Goal: Information Seeking & Learning: Learn about a topic

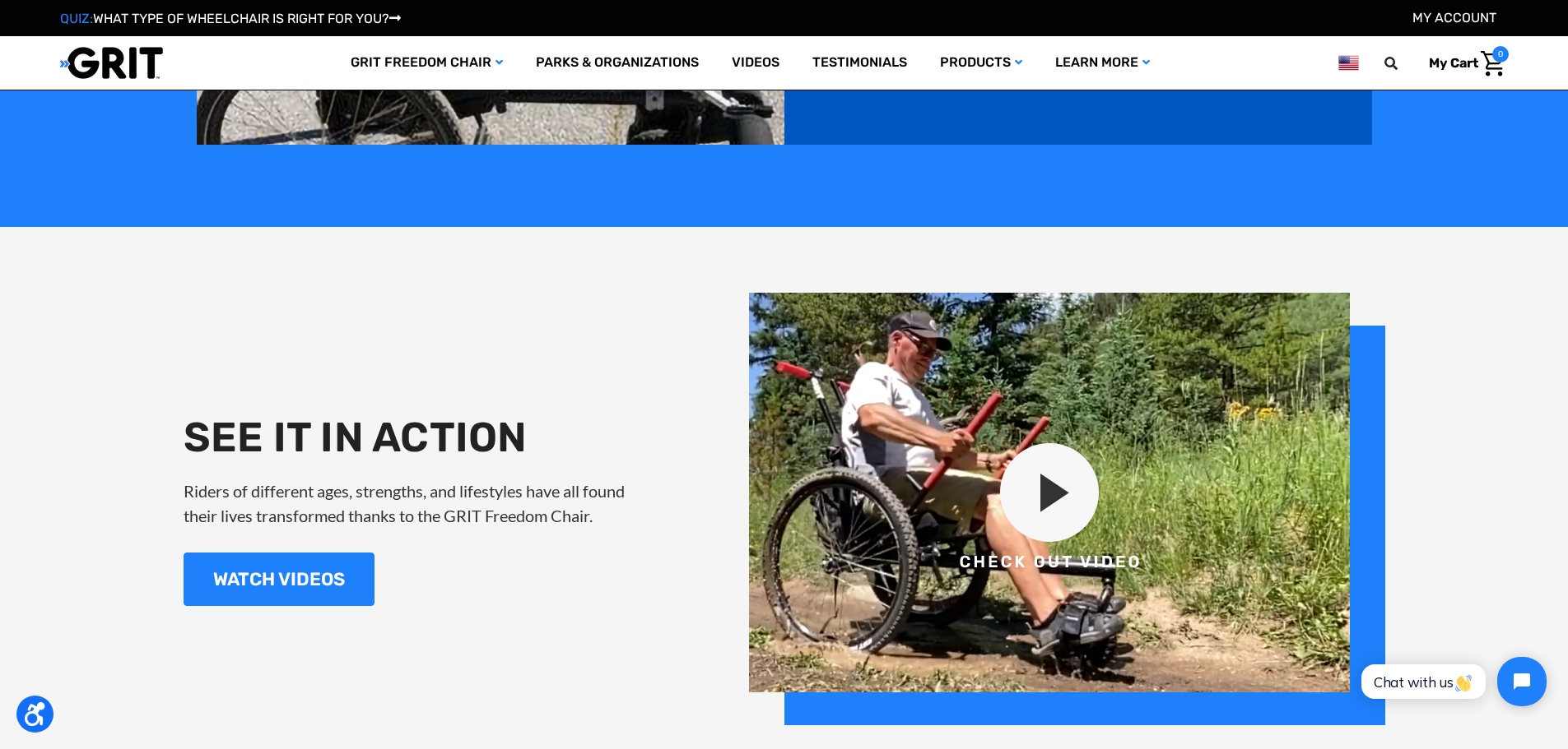
scroll to position [2057, 0]
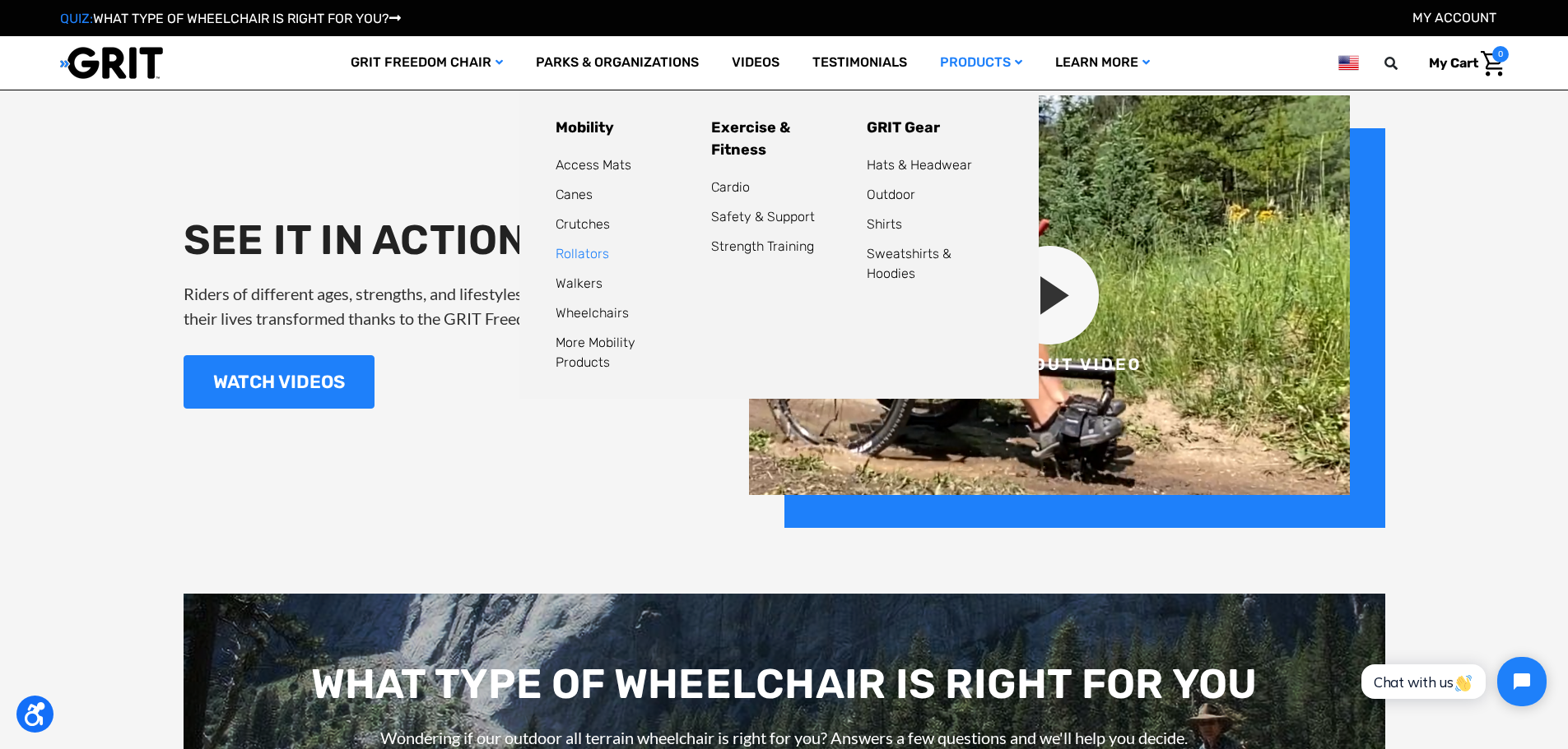
click at [593, 254] on link "Rollators" at bounding box center [582, 254] width 54 height 16
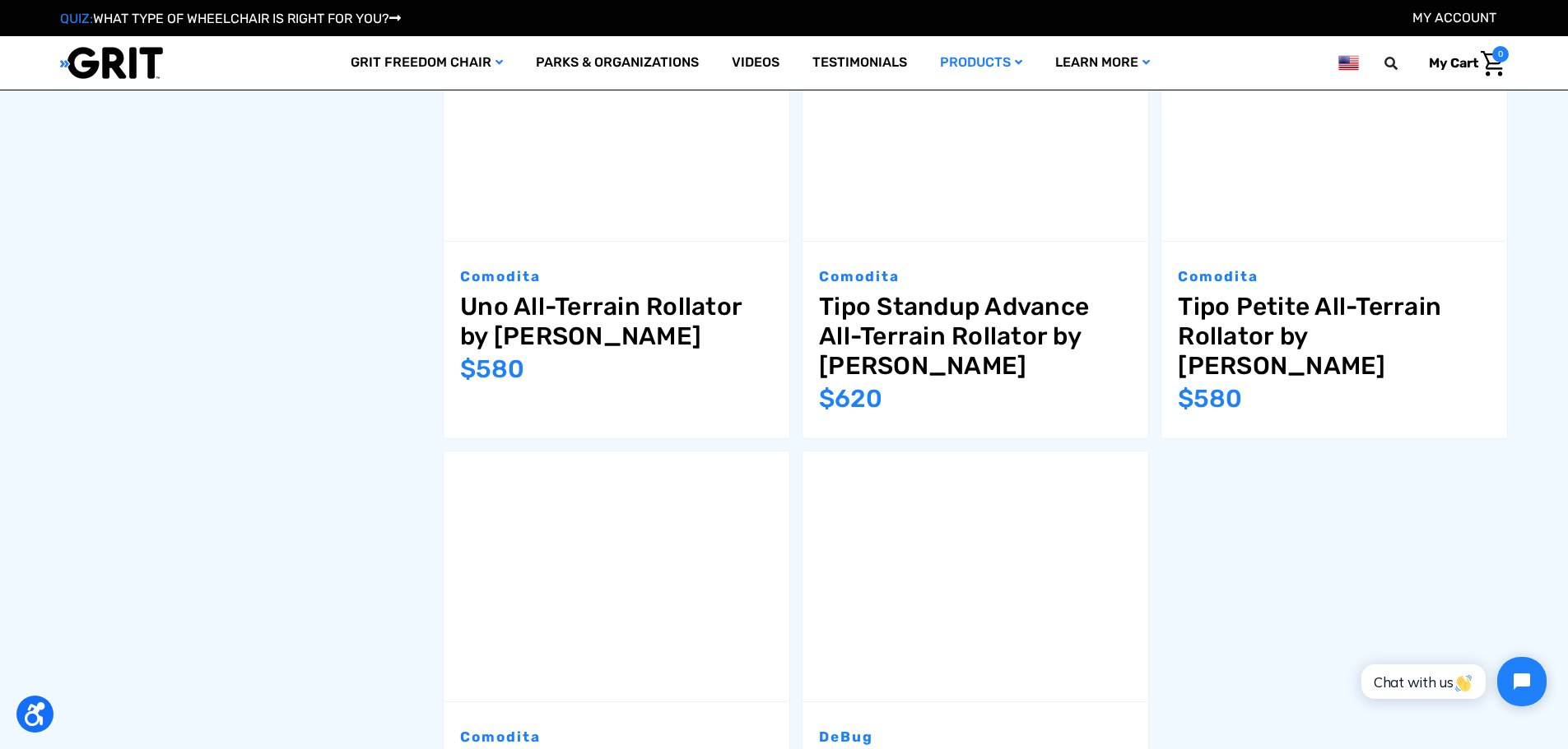
scroll to position [2306, 0]
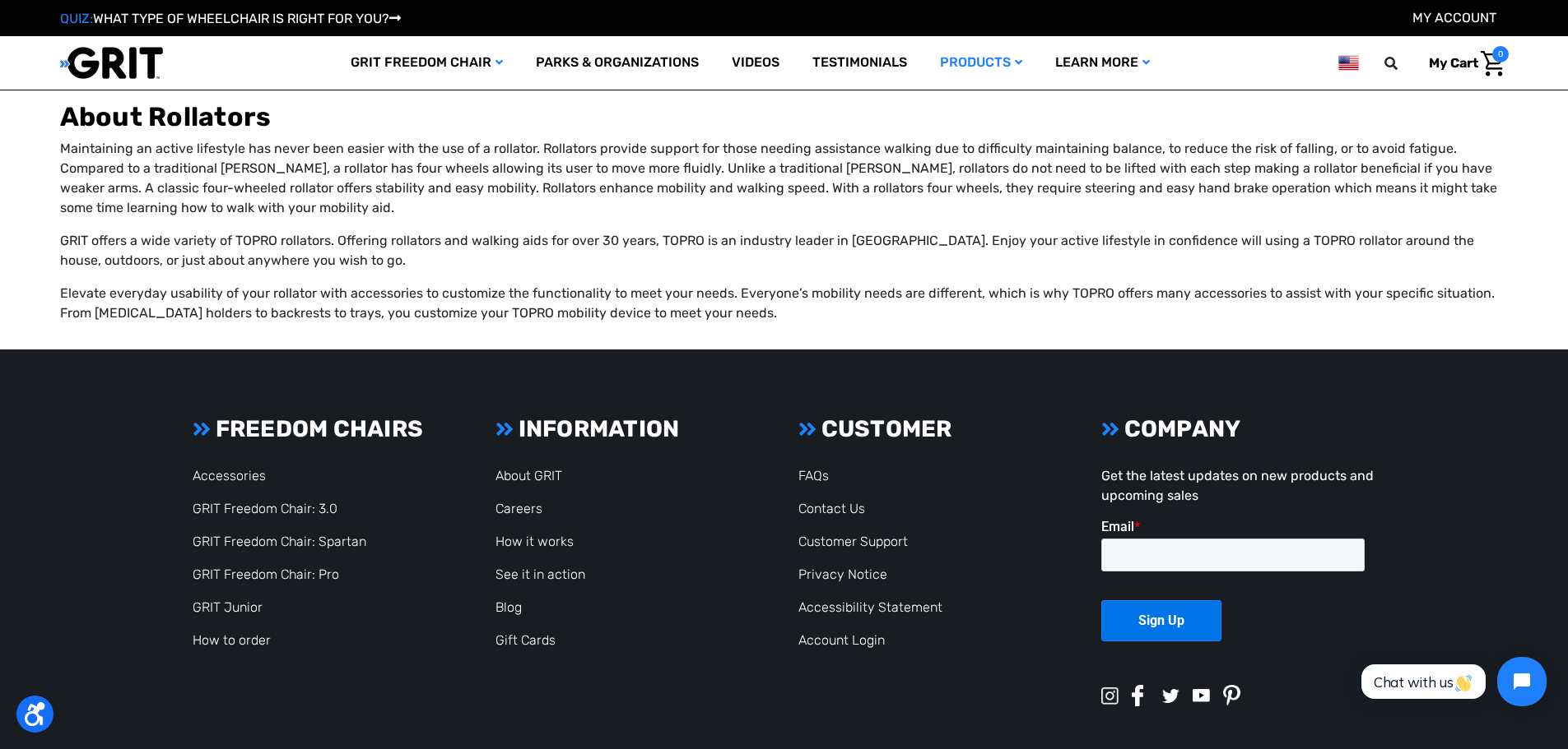
drag, startPoint x: 954, startPoint y: 710, endPoint x: 669, endPoint y: 706, distance: 285.0
copy p "GRIT All-Terrain Wheelchair and Mobility Equipment"
click at [856, 501] on link "Contact Us" at bounding box center [831, 509] width 66 height 16
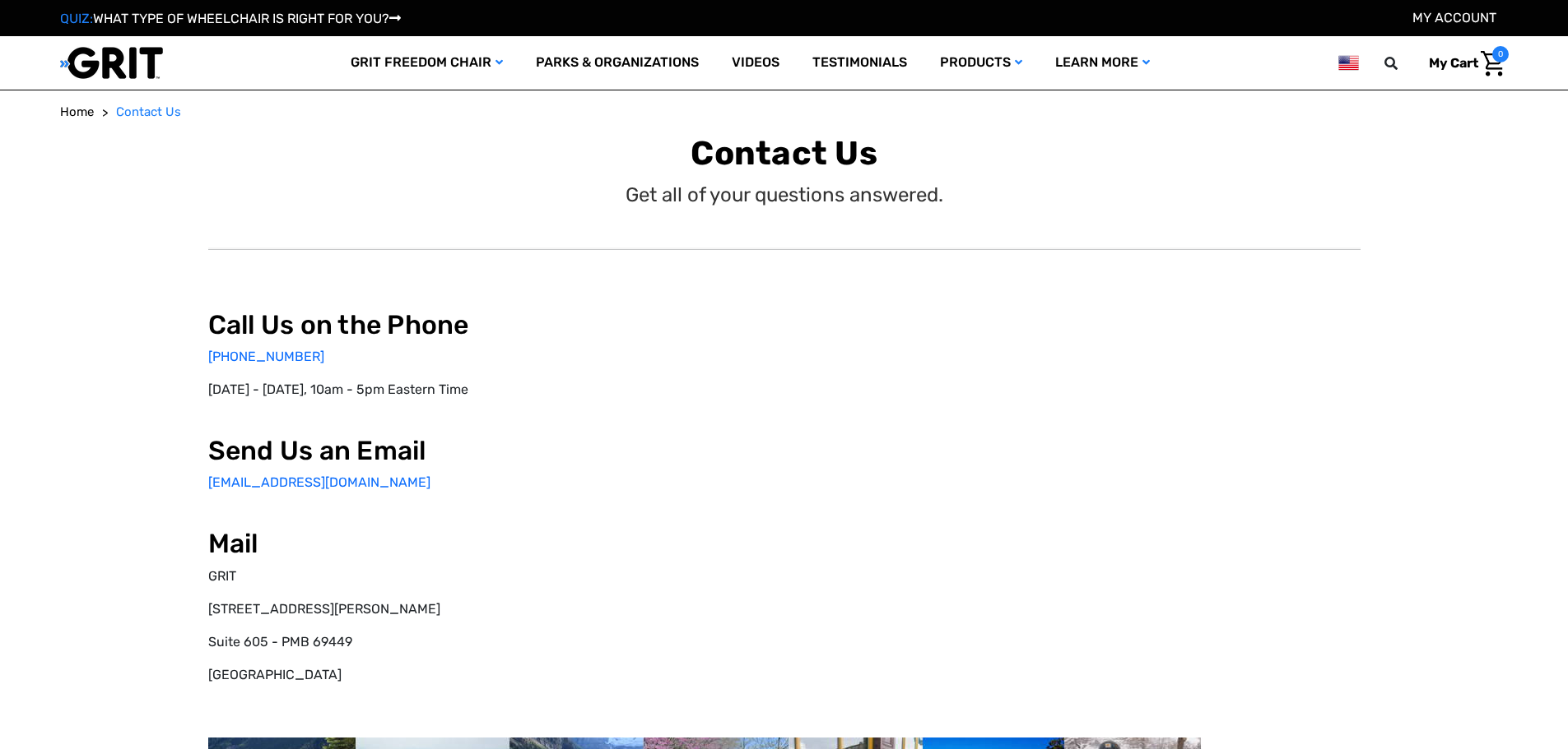
select select "US"
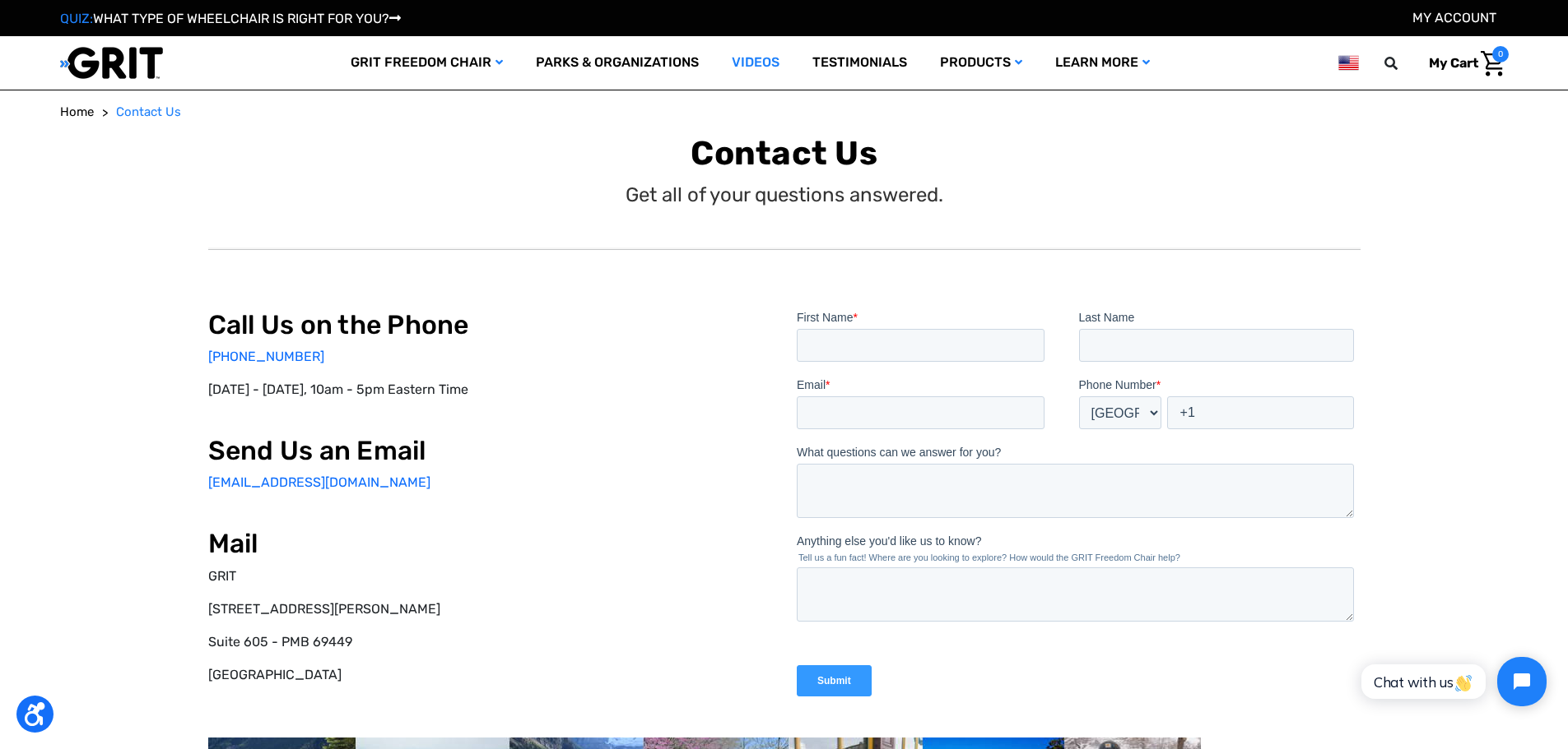
click at [778, 58] on link "Videos" at bounding box center [755, 63] width 80 height 54
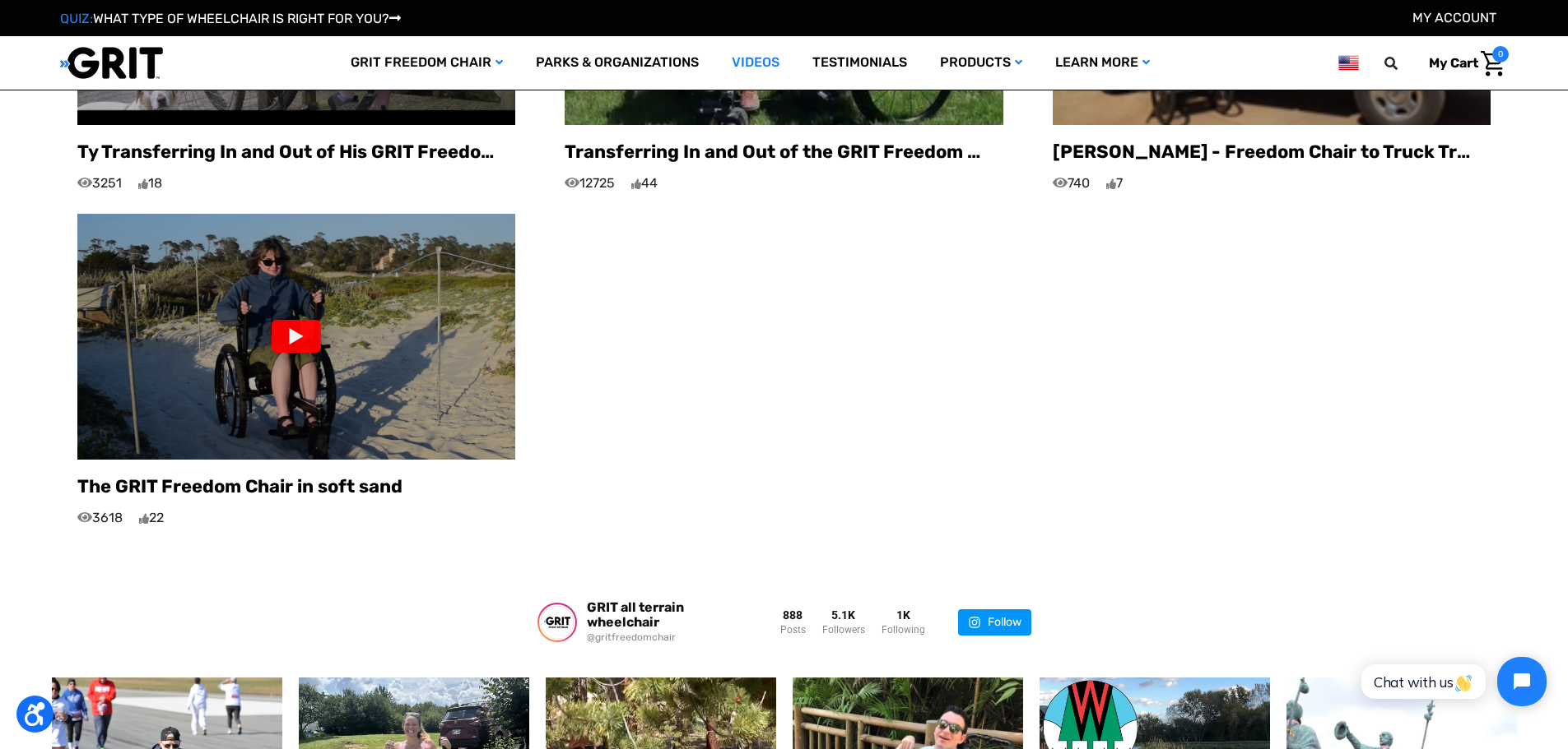
scroll to position [1646, 0]
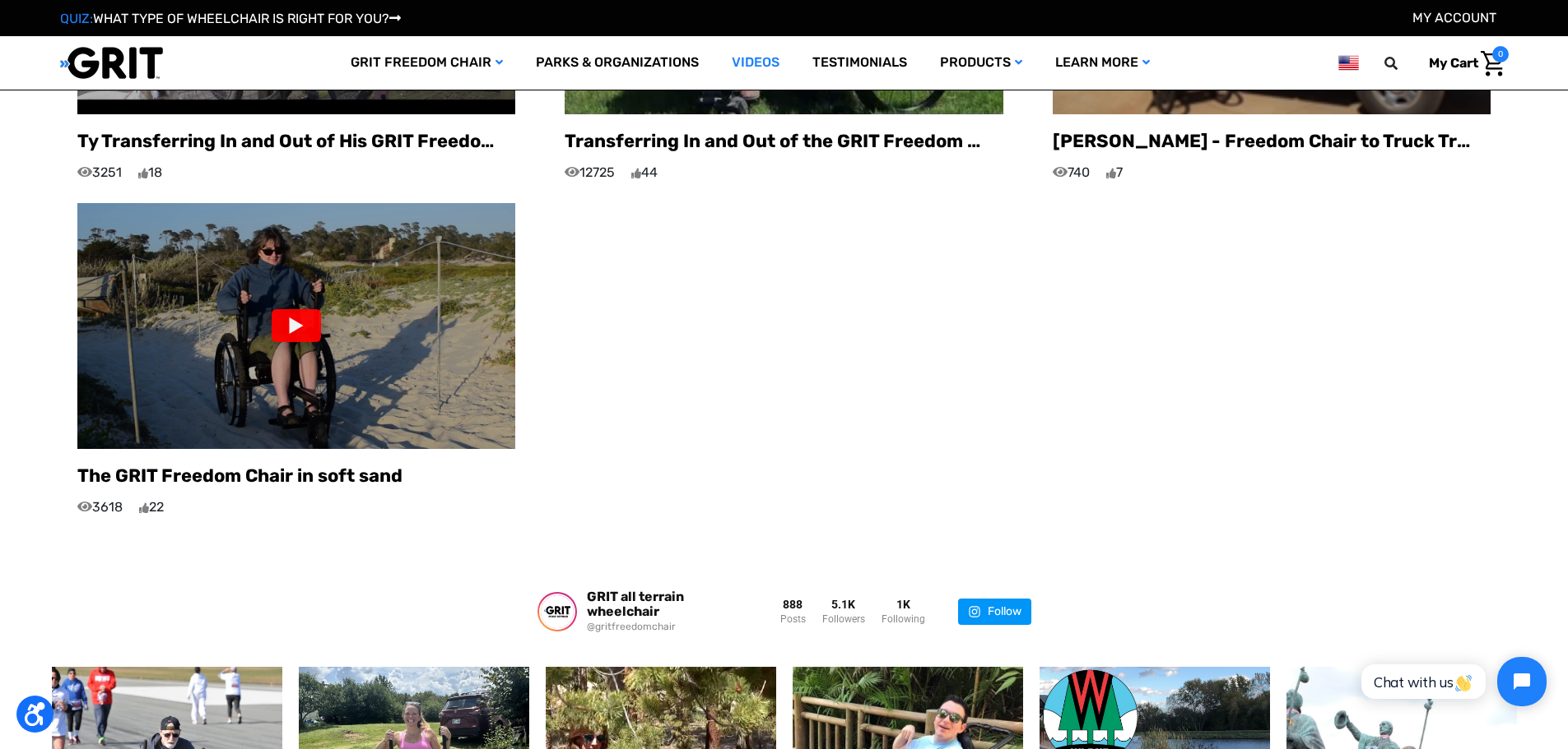
click at [321, 309] on div at bounding box center [296, 325] width 50 height 33
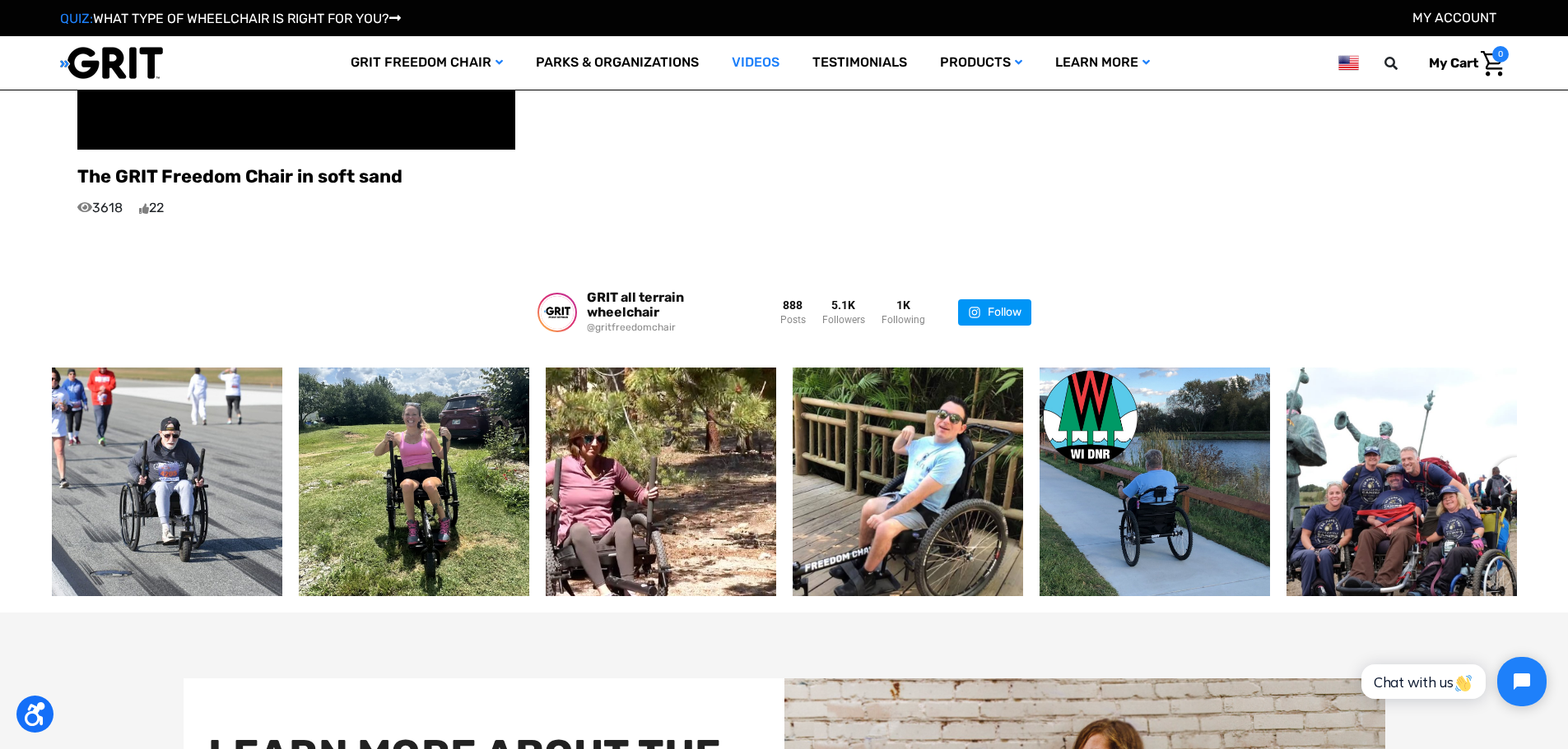
scroll to position [1975, 0]
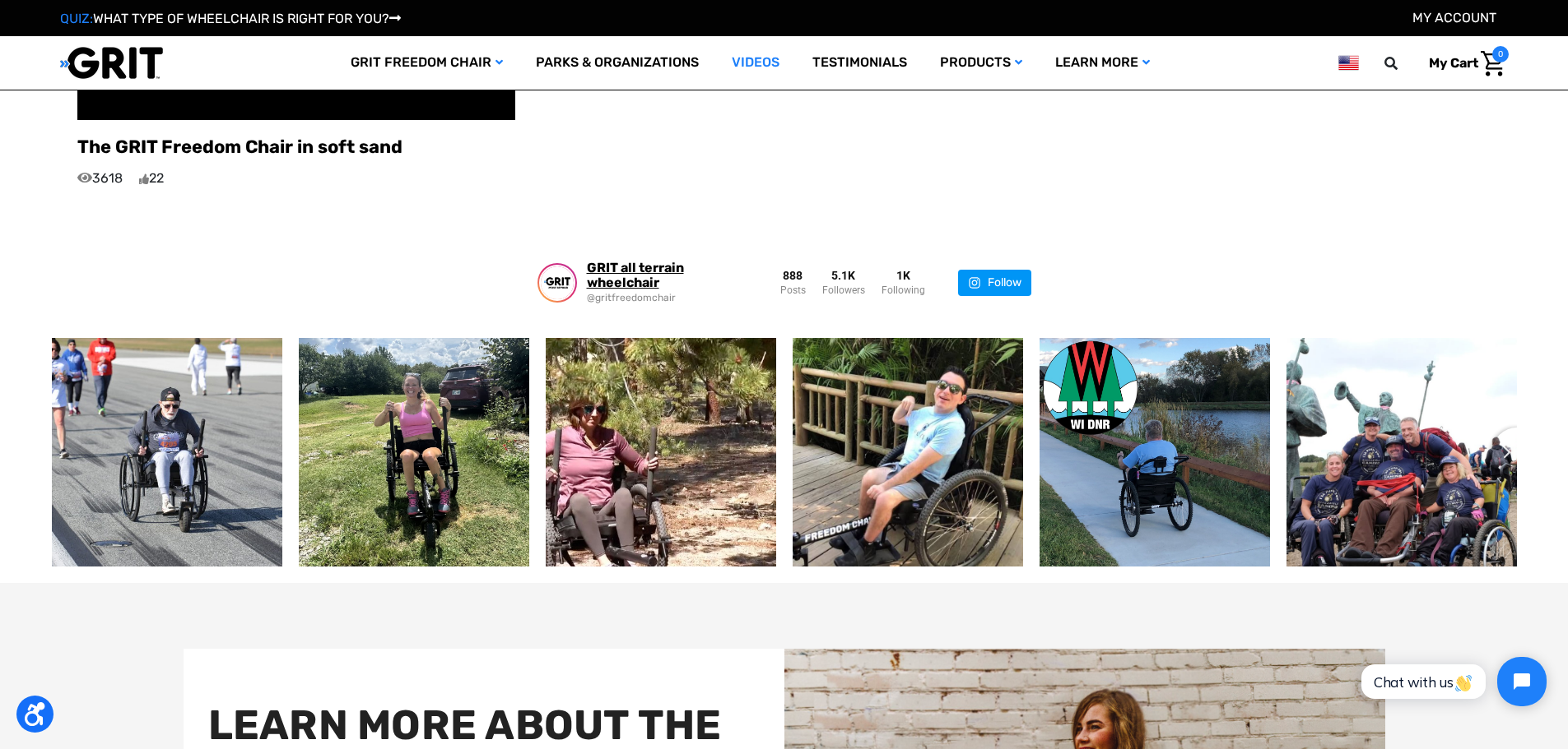
click at [648, 261] on div "GRIT all terrain wheelchair" at bounding box center [667, 275] width 161 height 30
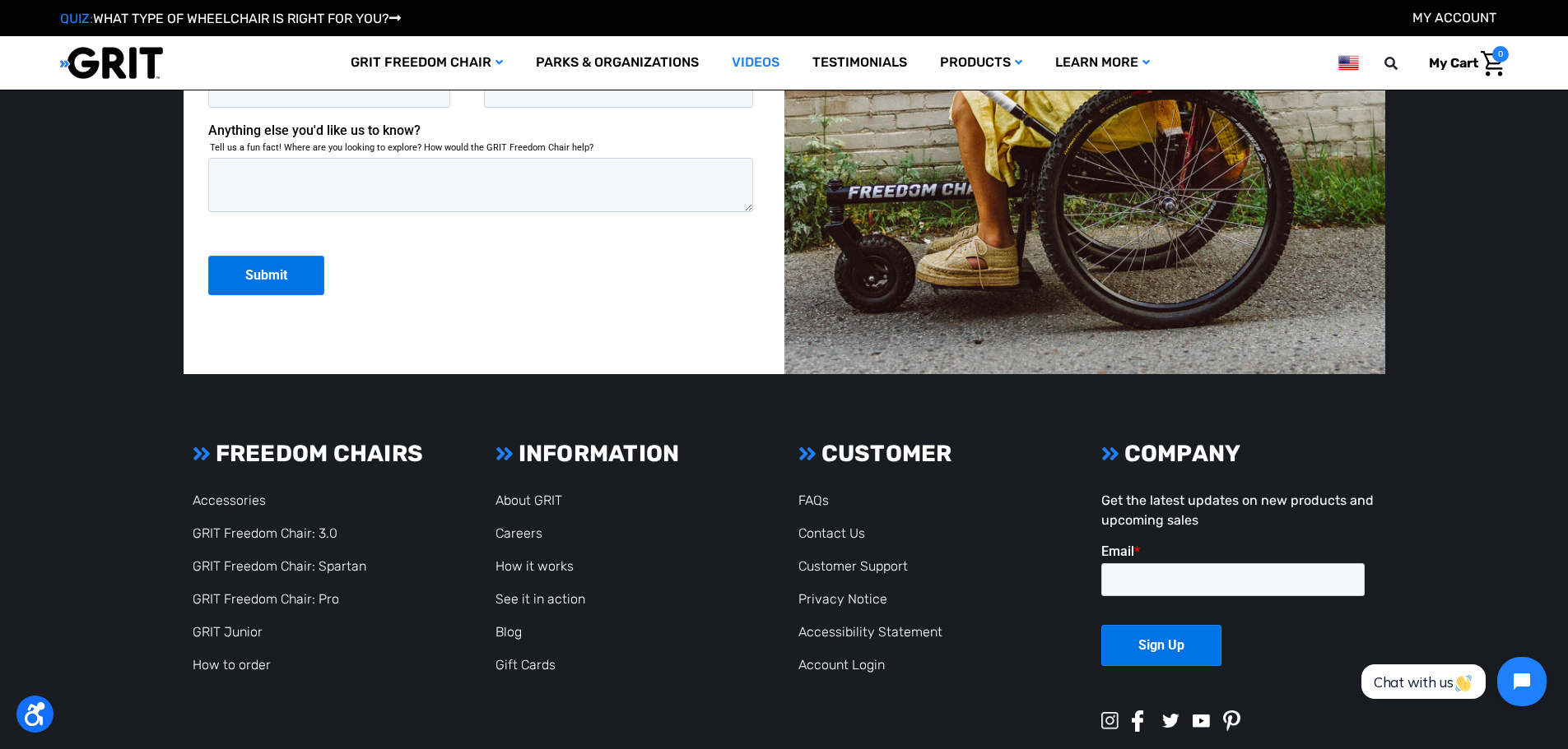
scroll to position [2892, 0]
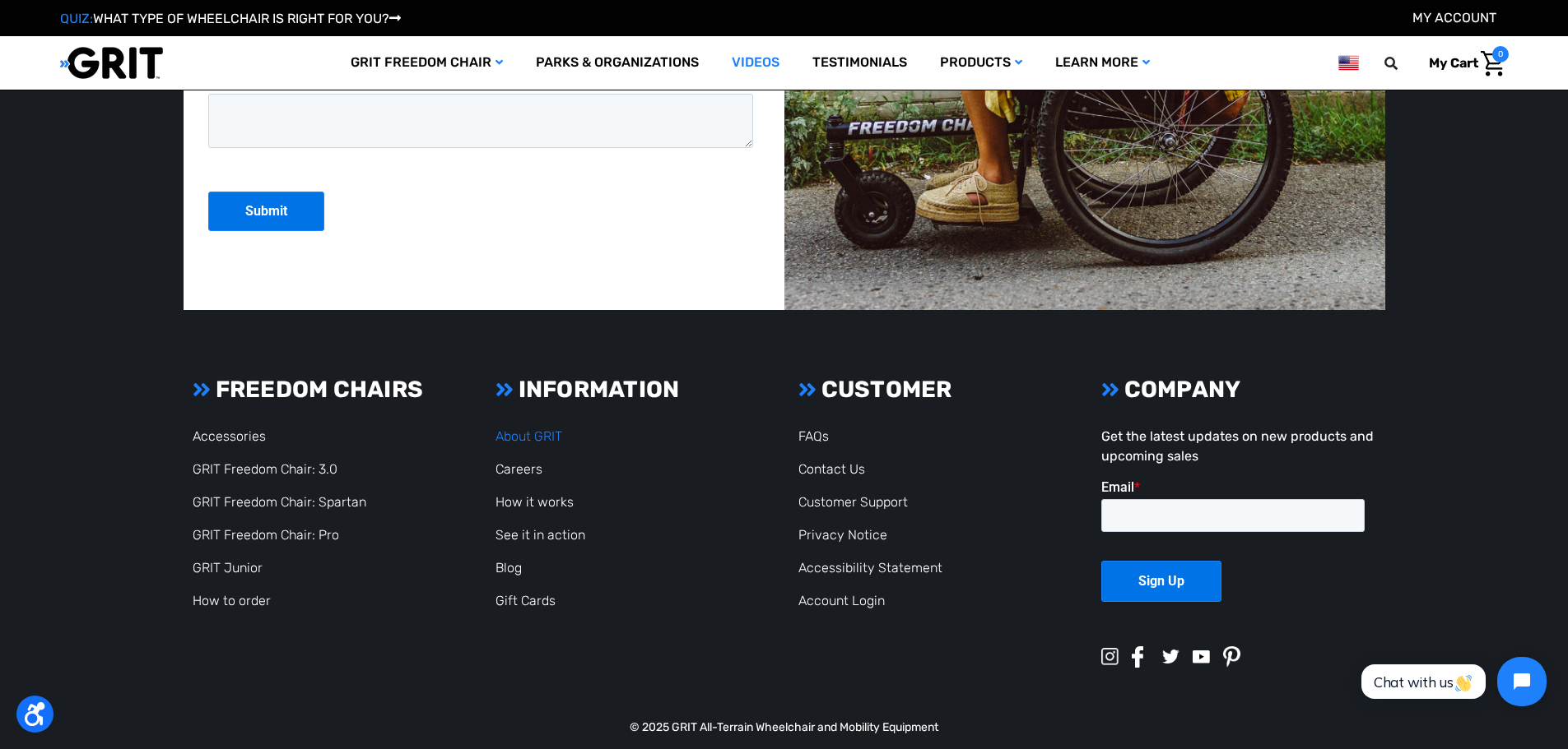
click at [527, 429] on link "About GRIT" at bounding box center [528, 437] width 66 height 16
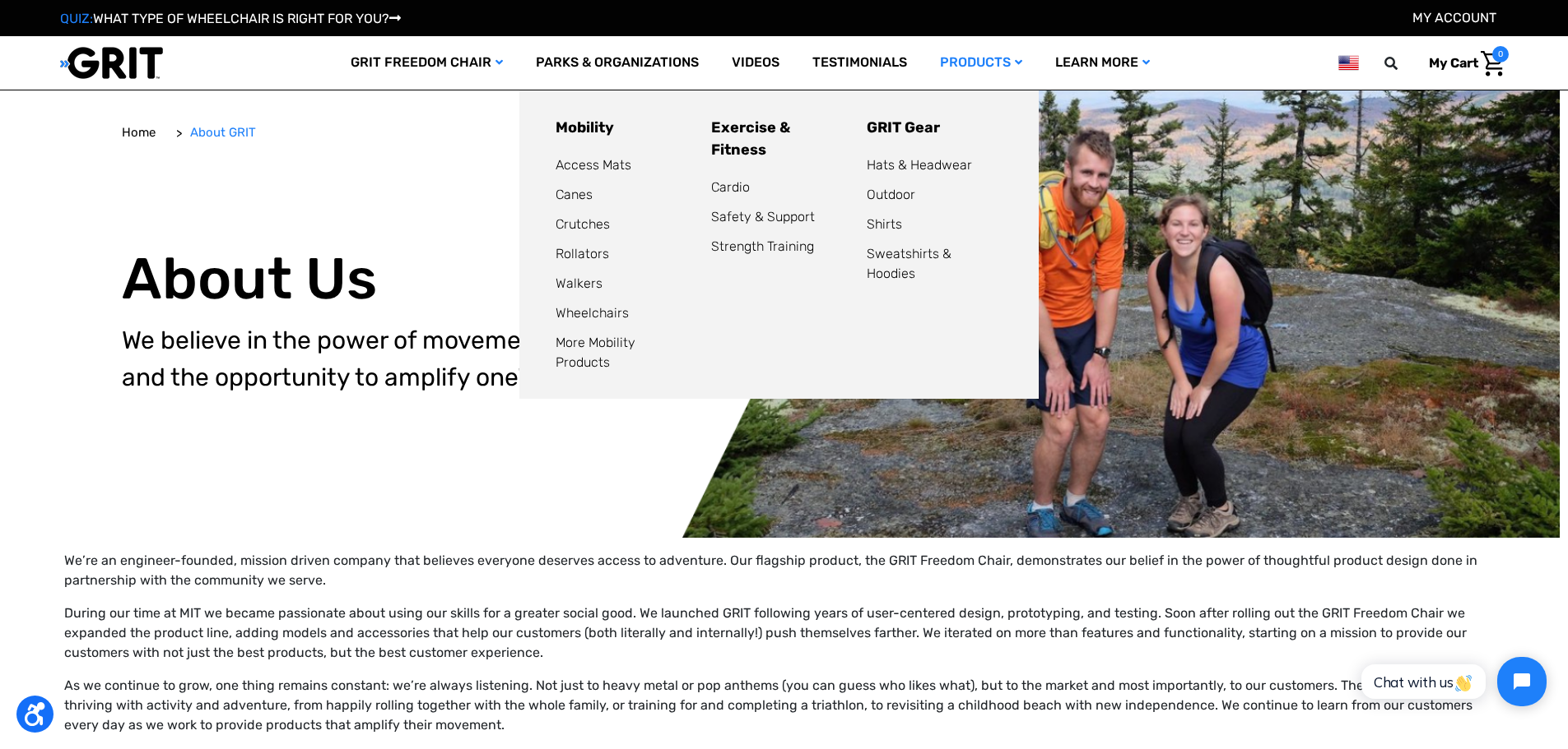
click at [976, 64] on link "Products" at bounding box center [981, 63] width 115 height 54
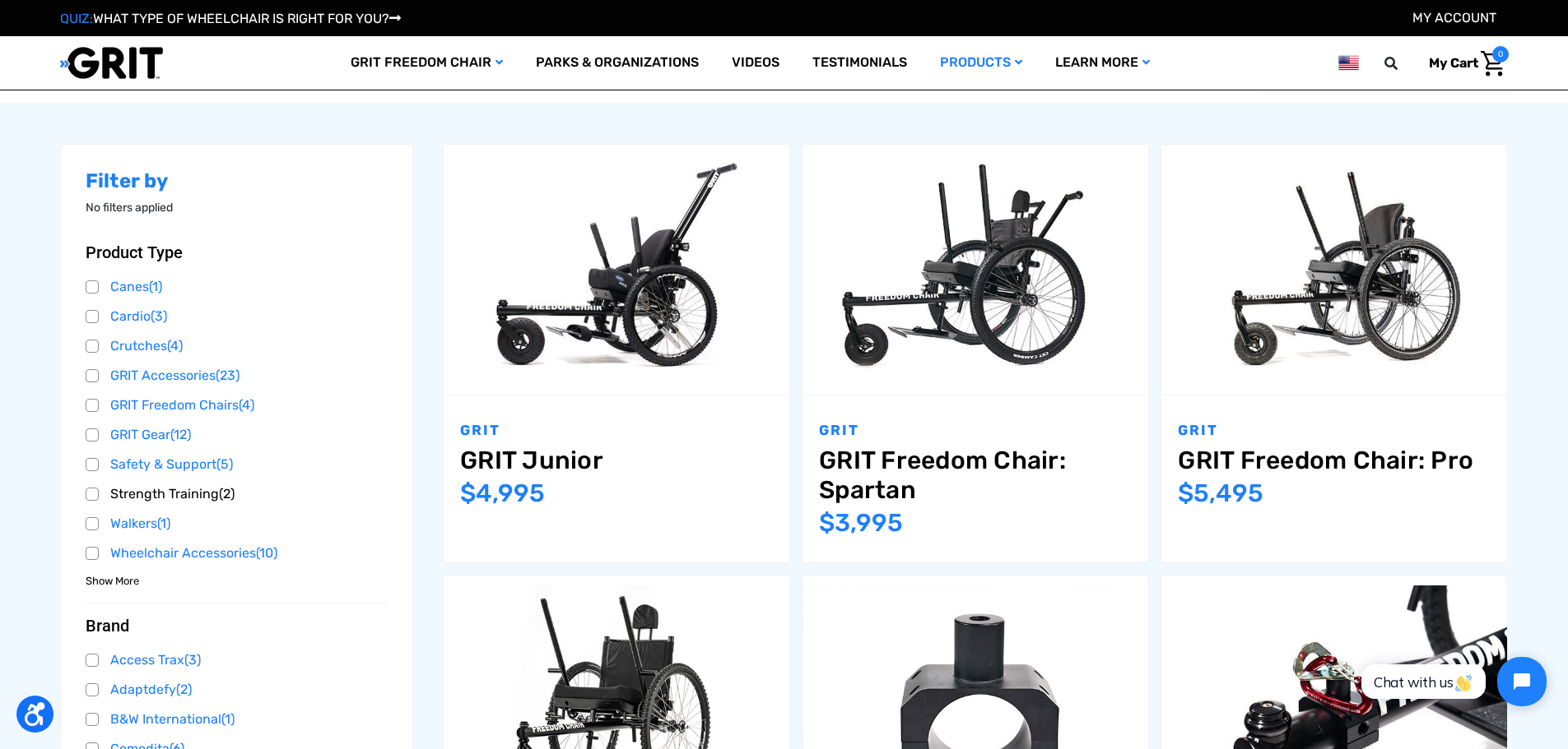
scroll to position [329, 0]
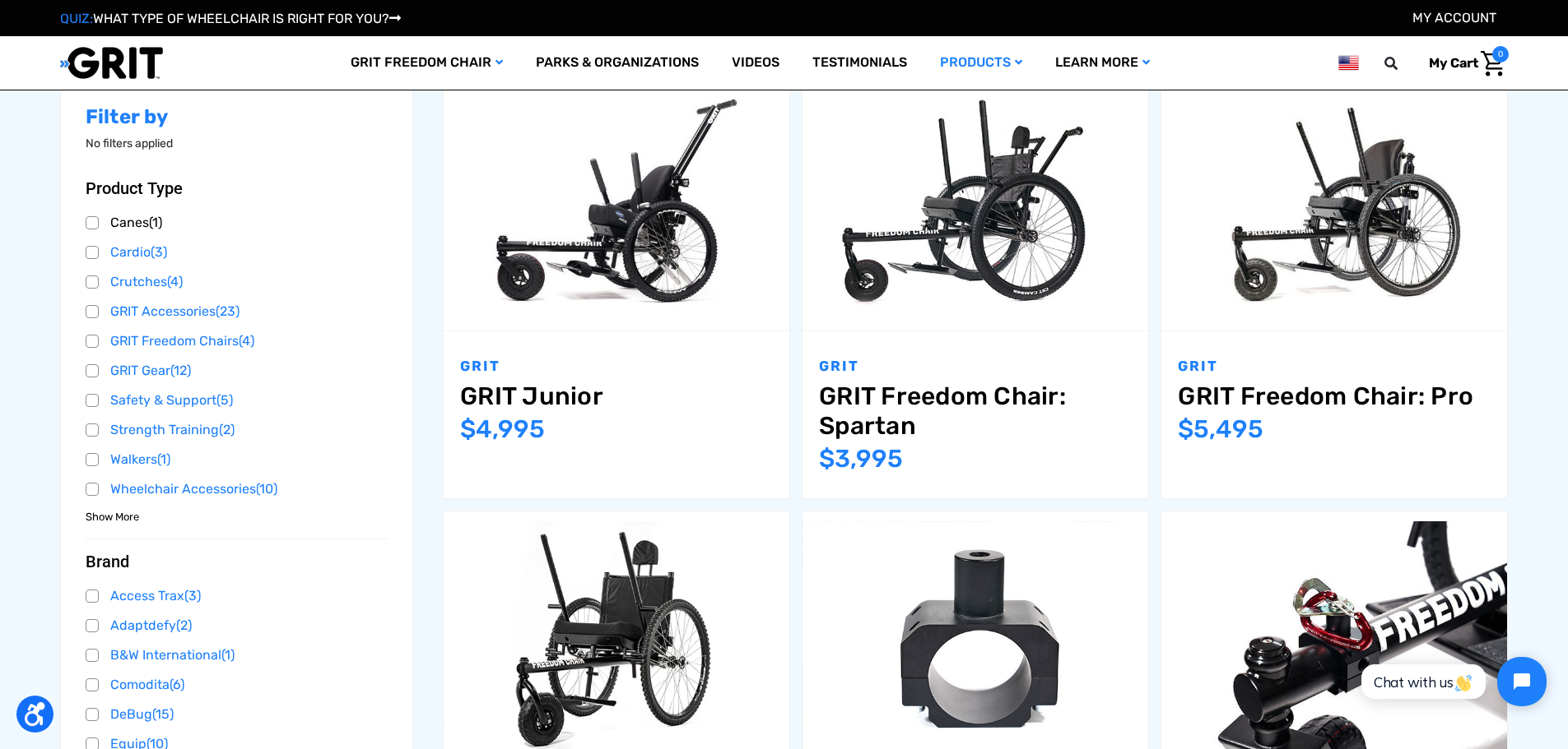
click at [124, 223] on link "Canes (1)" at bounding box center [237, 223] width 303 height 25
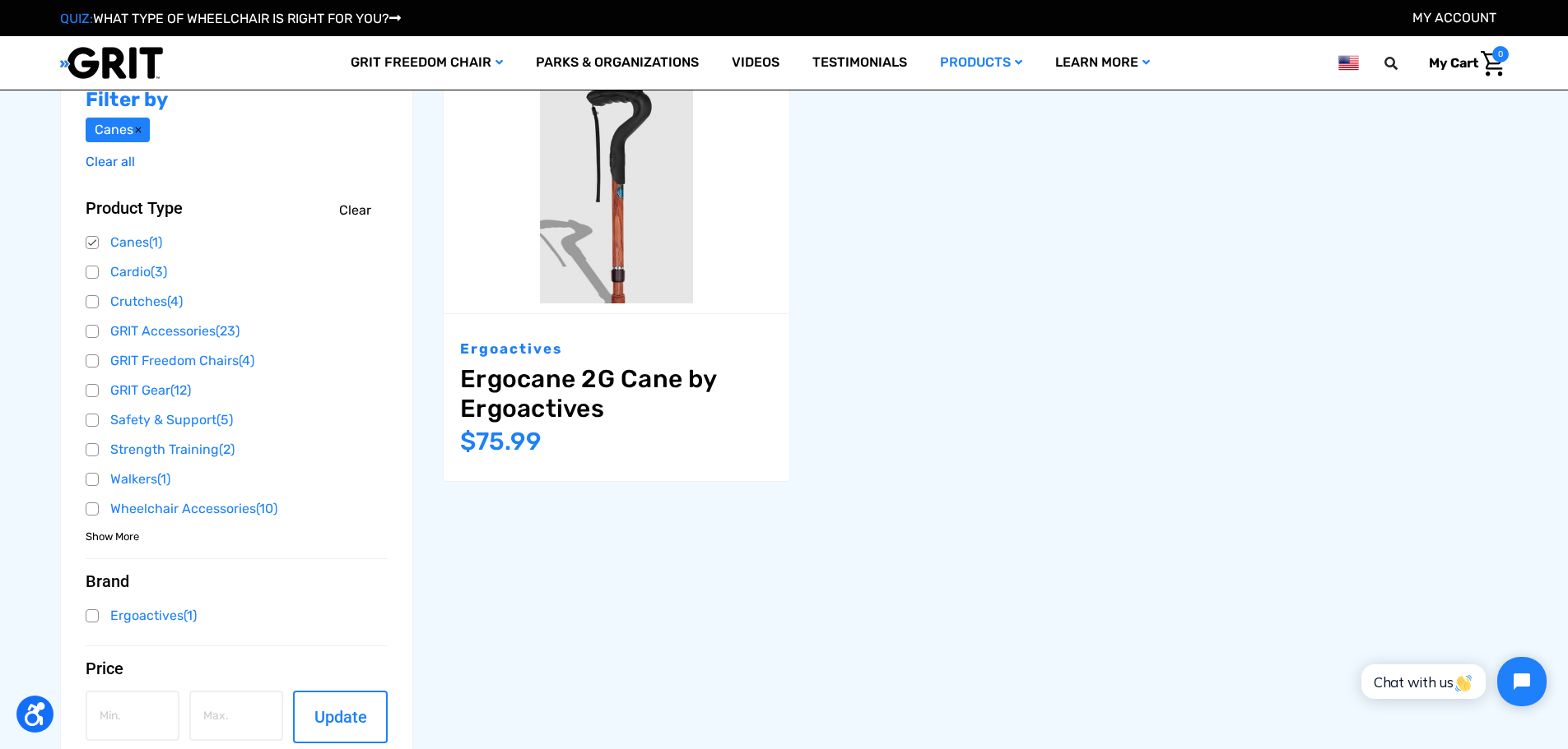
scroll to position [247, 0]
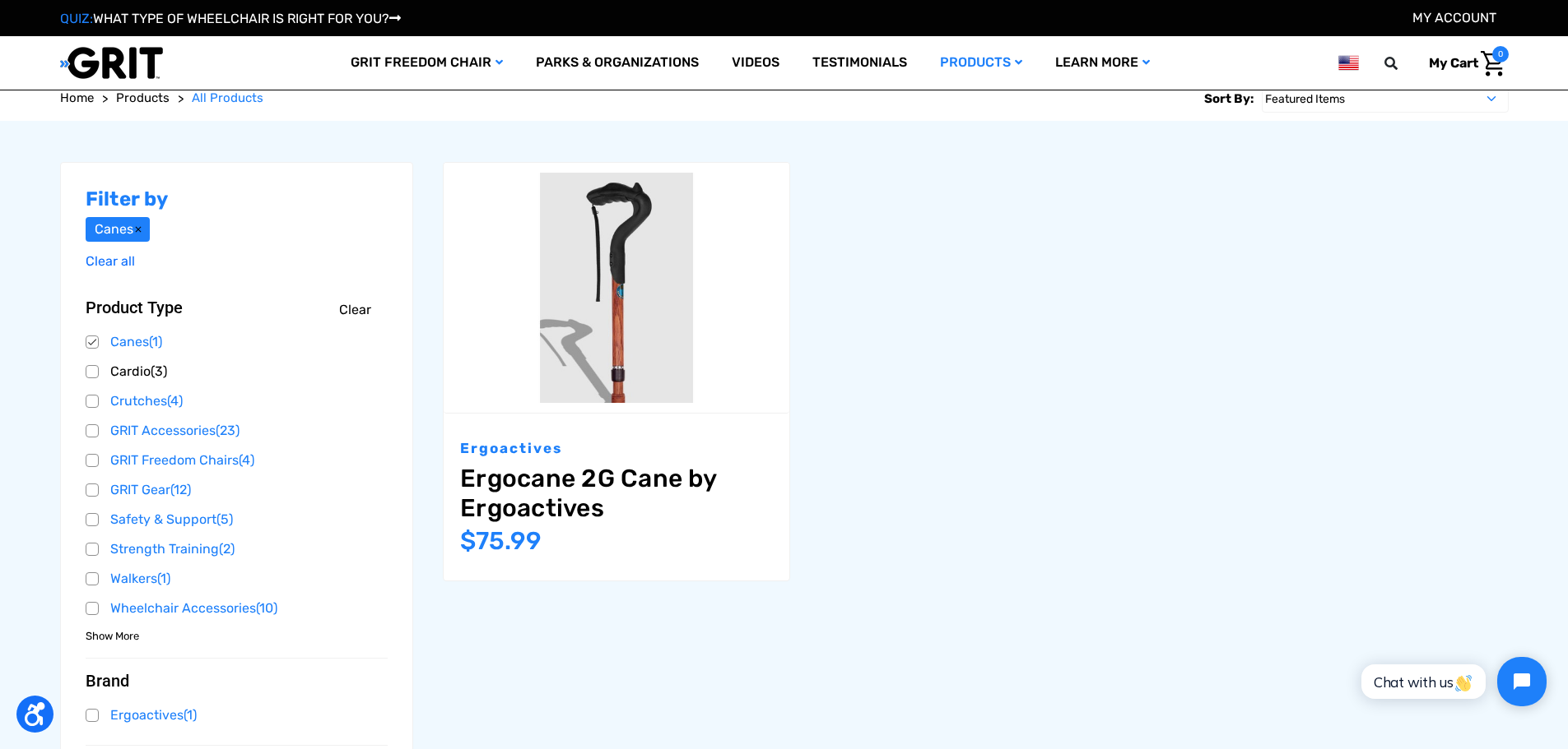
click at [146, 371] on link "Cardio (3)" at bounding box center [237, 372] width 303 height 25
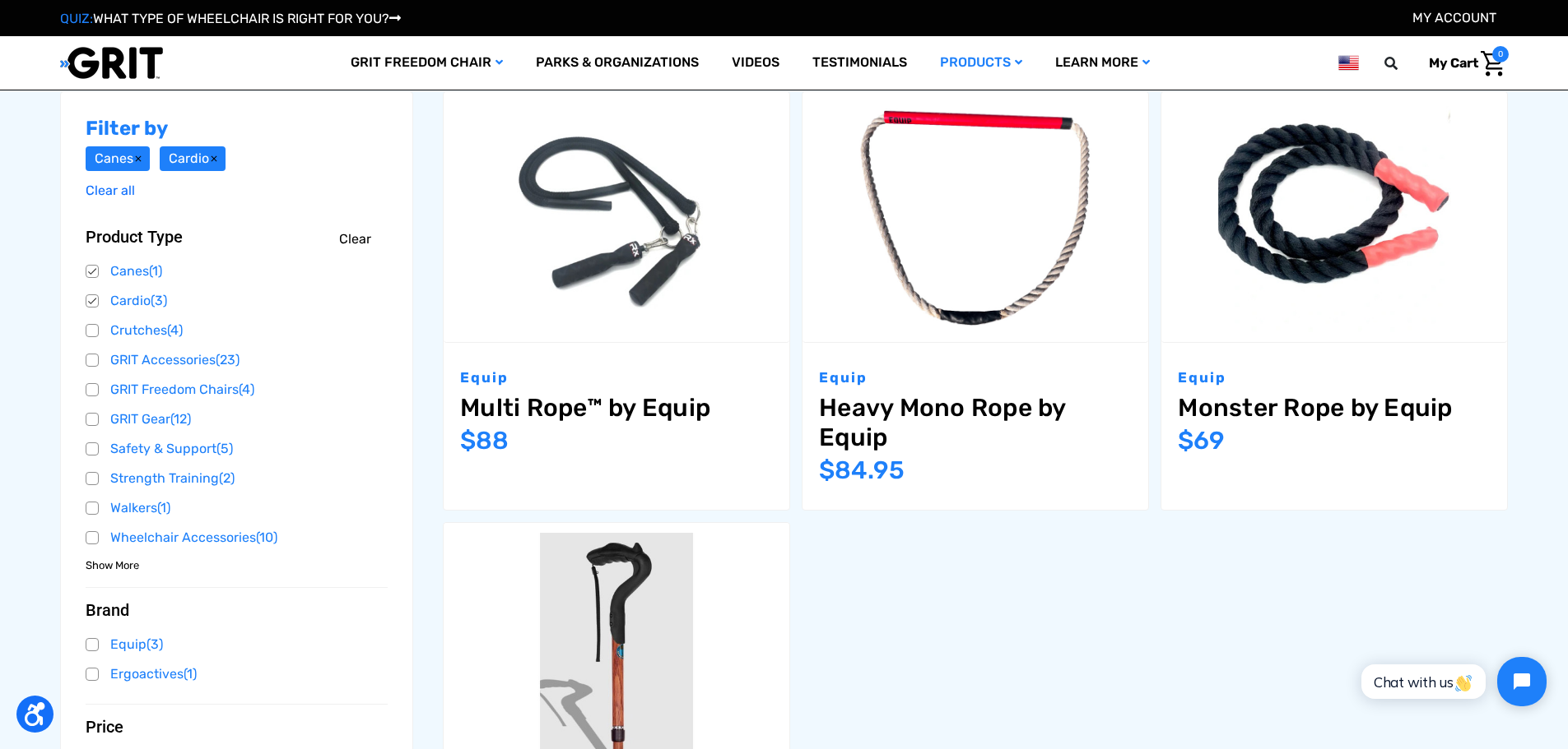
scroll to position [247, 0]
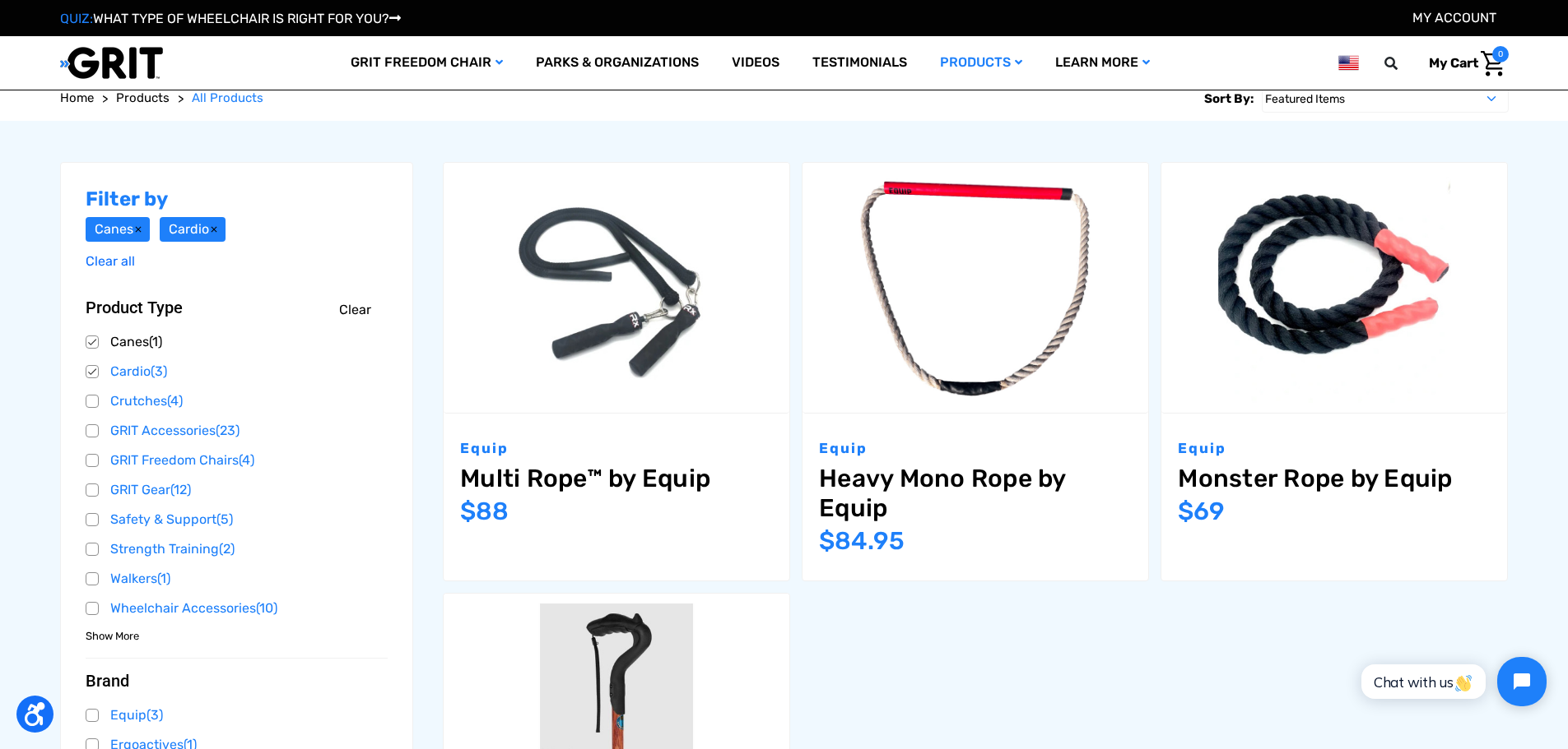
click at [93, 346] on link "Canes (1)" at bounding box center [237, 342] width 303 height 25
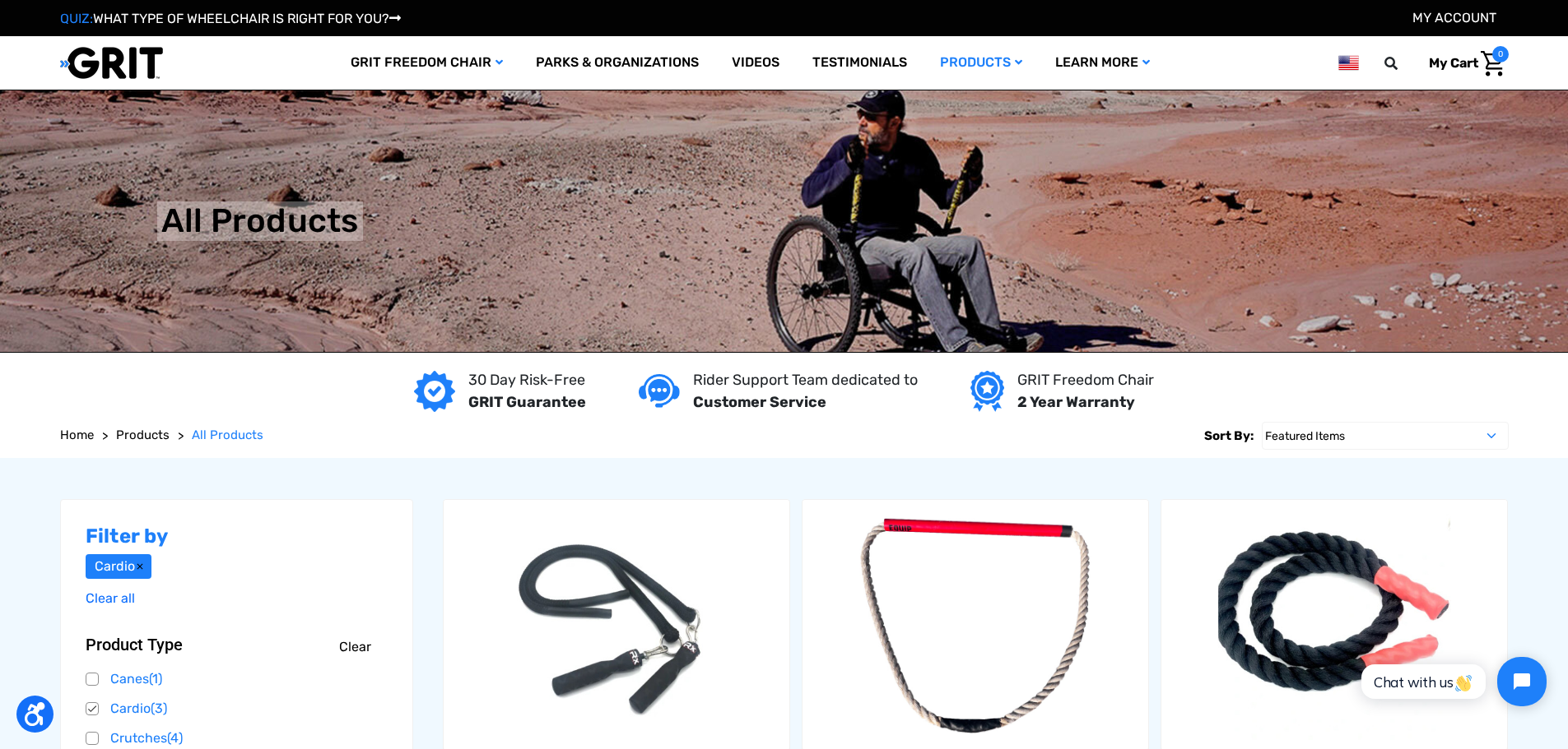
click at [352, 647] on link "Clear" at bounding box center [355, 648] width 32 height 20
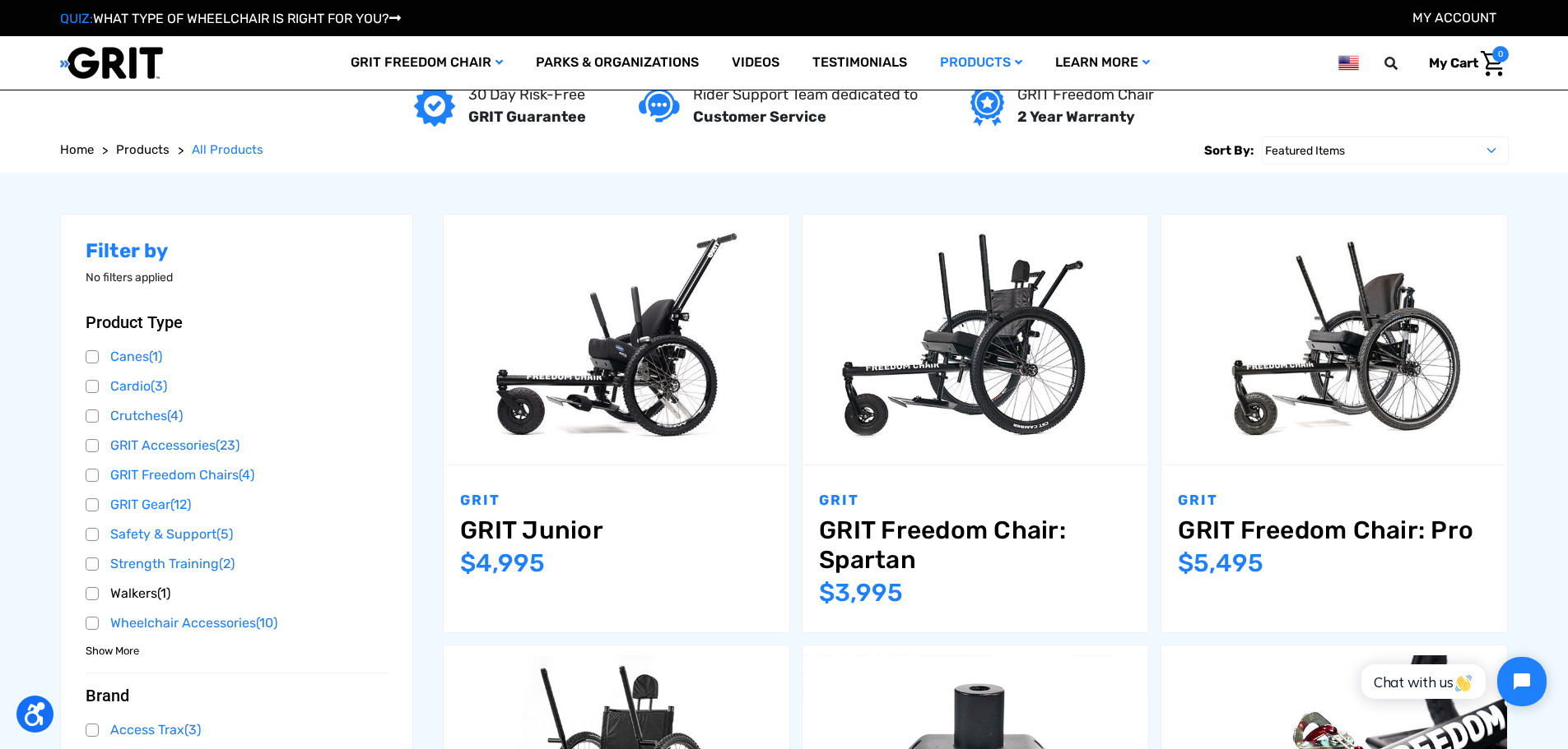
scroll to position [247, 0]
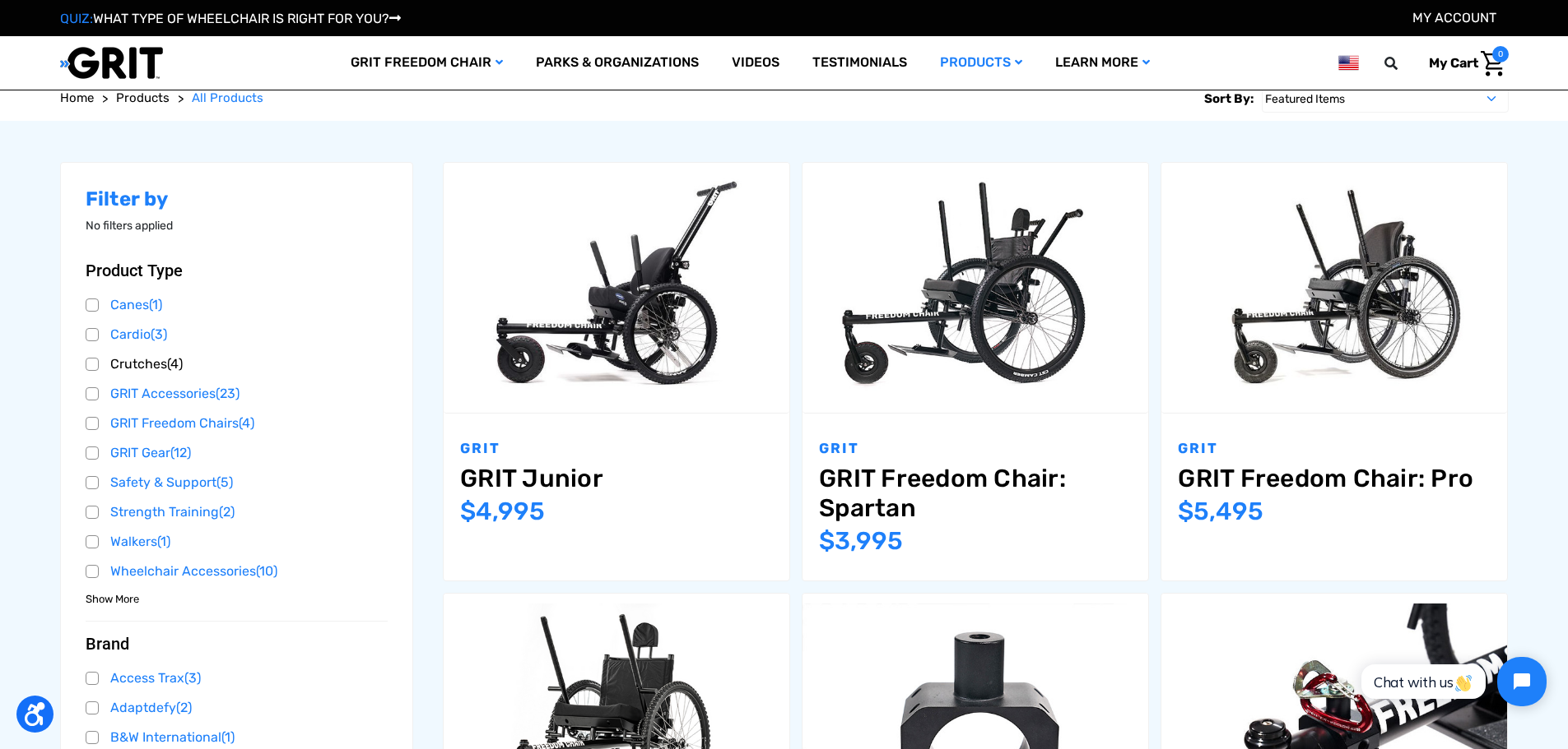
click at [151, 367] on link "Crutches (4)" at bounding box center [237, 364] width 303 height 25
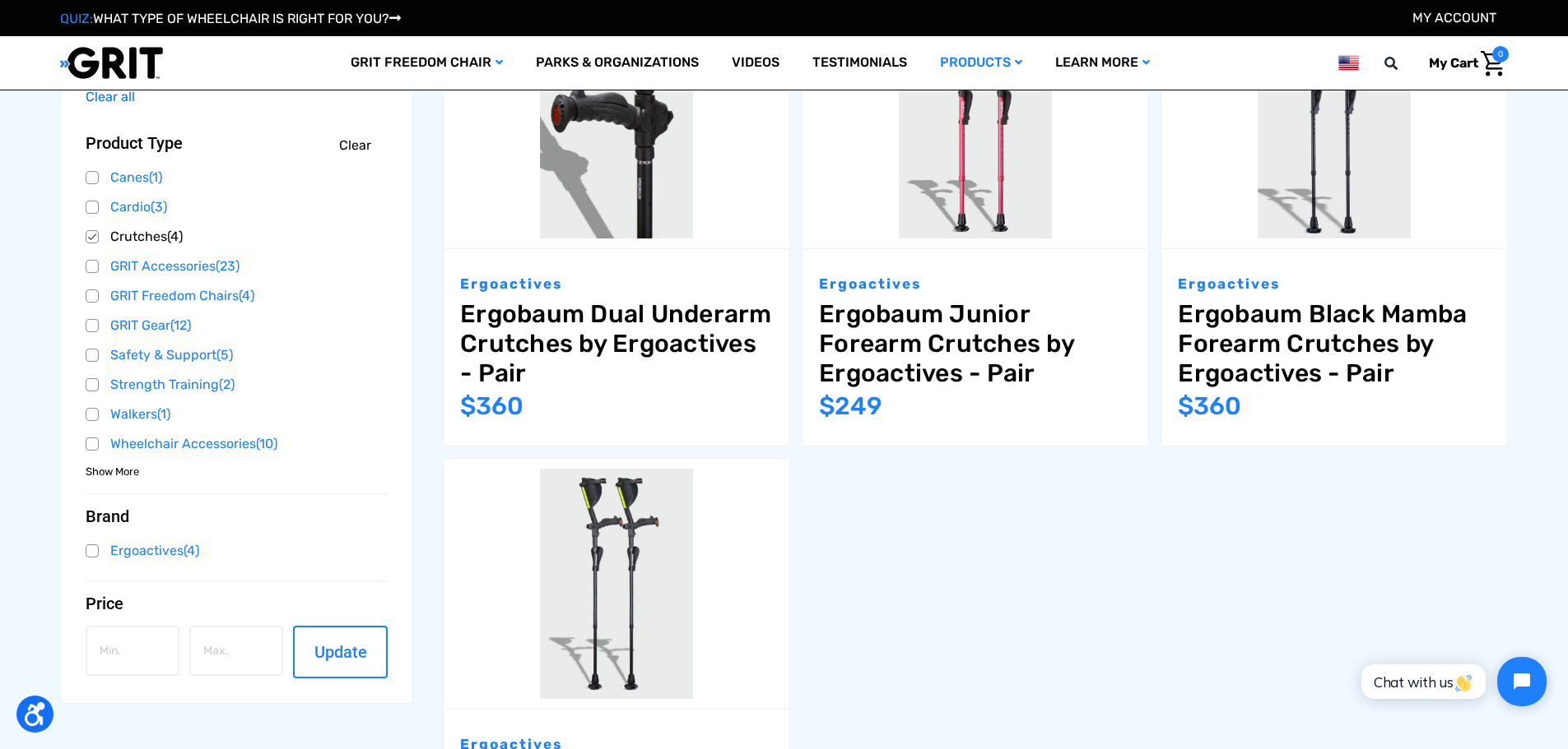
click at [90, 238] on link "Crutches (4)" at bounding box center [237, 237] width 303 height 25
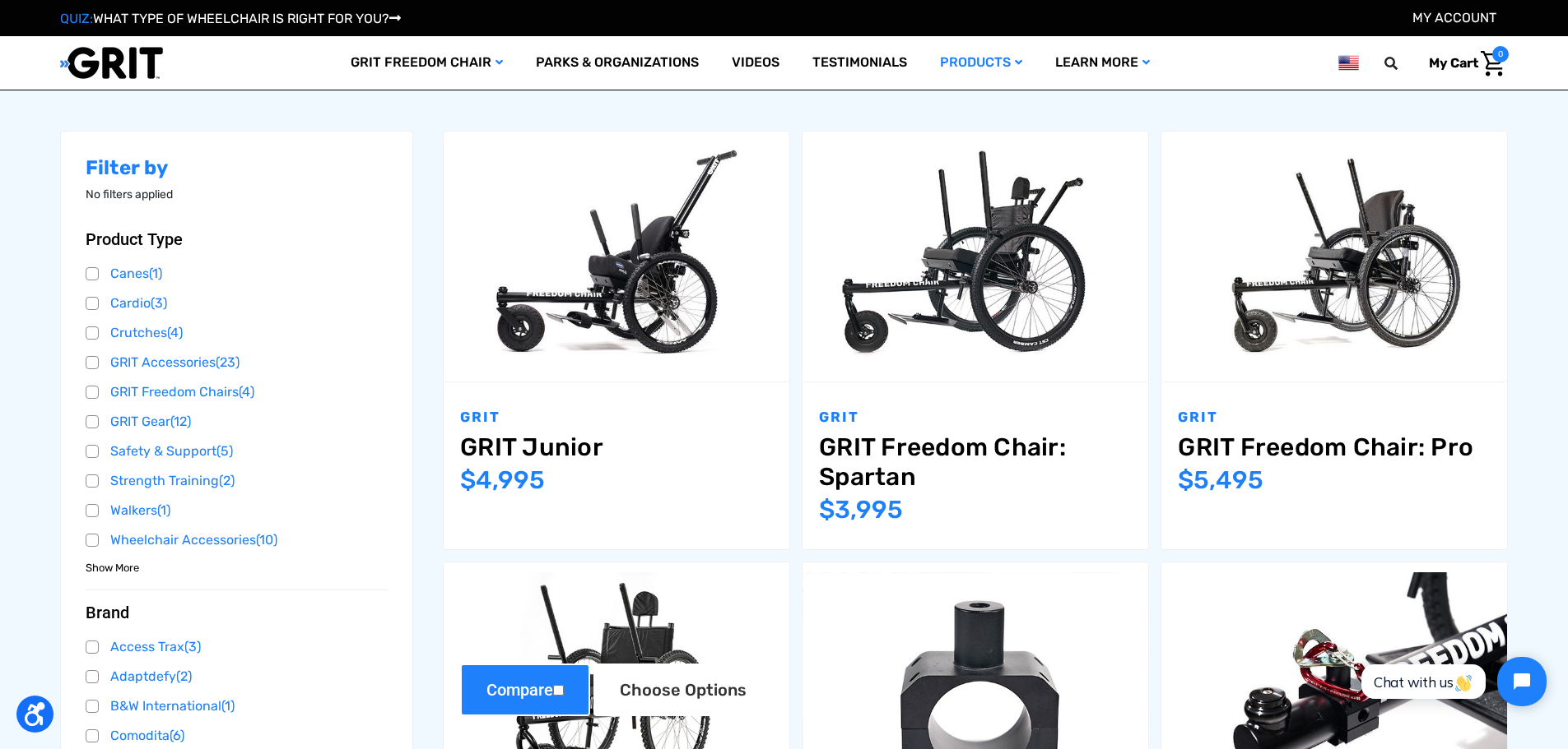
scroll to position [329, 0]
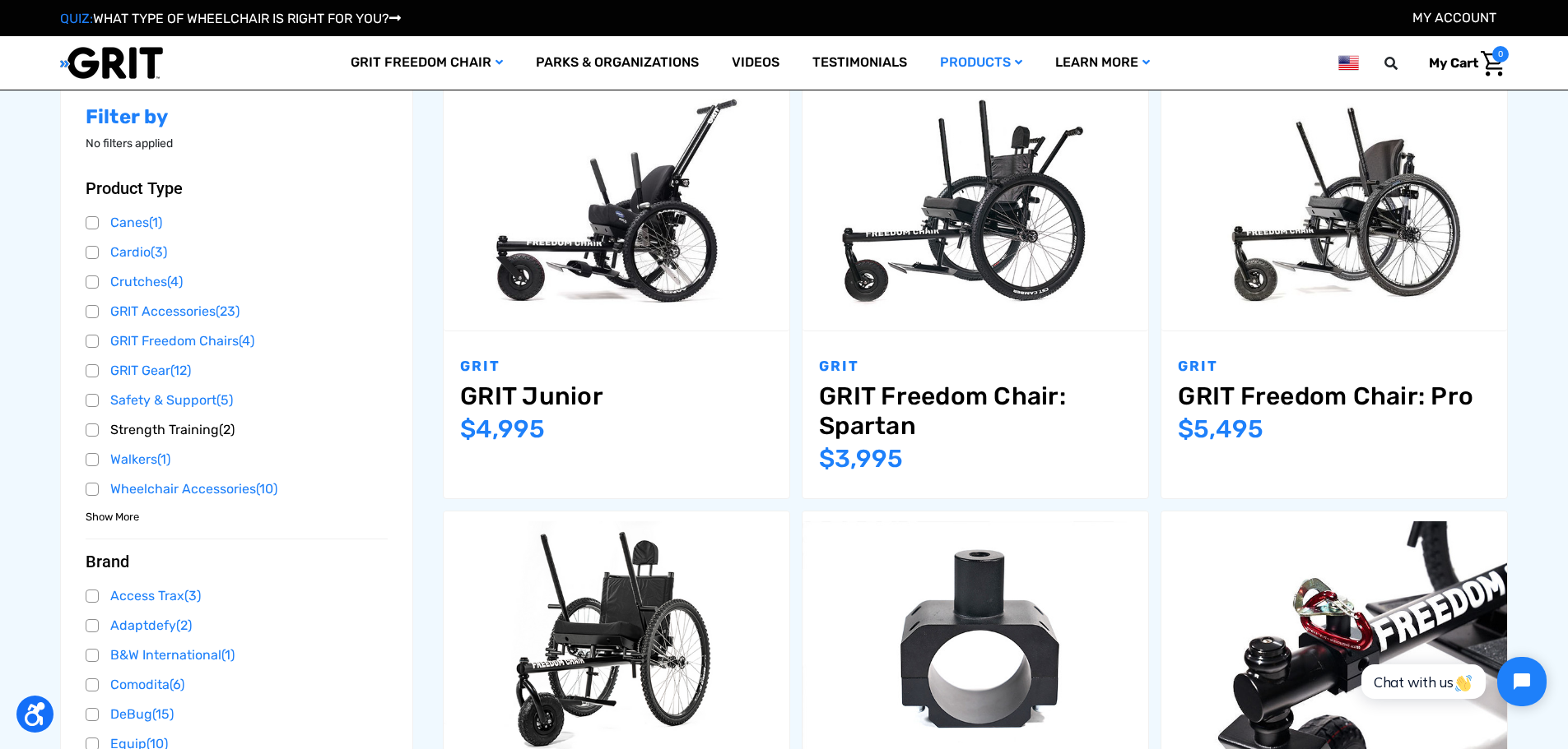
click at [190, 428] on link "Strength Training (2)" at bounding box center [237, 430] width 303 height 25
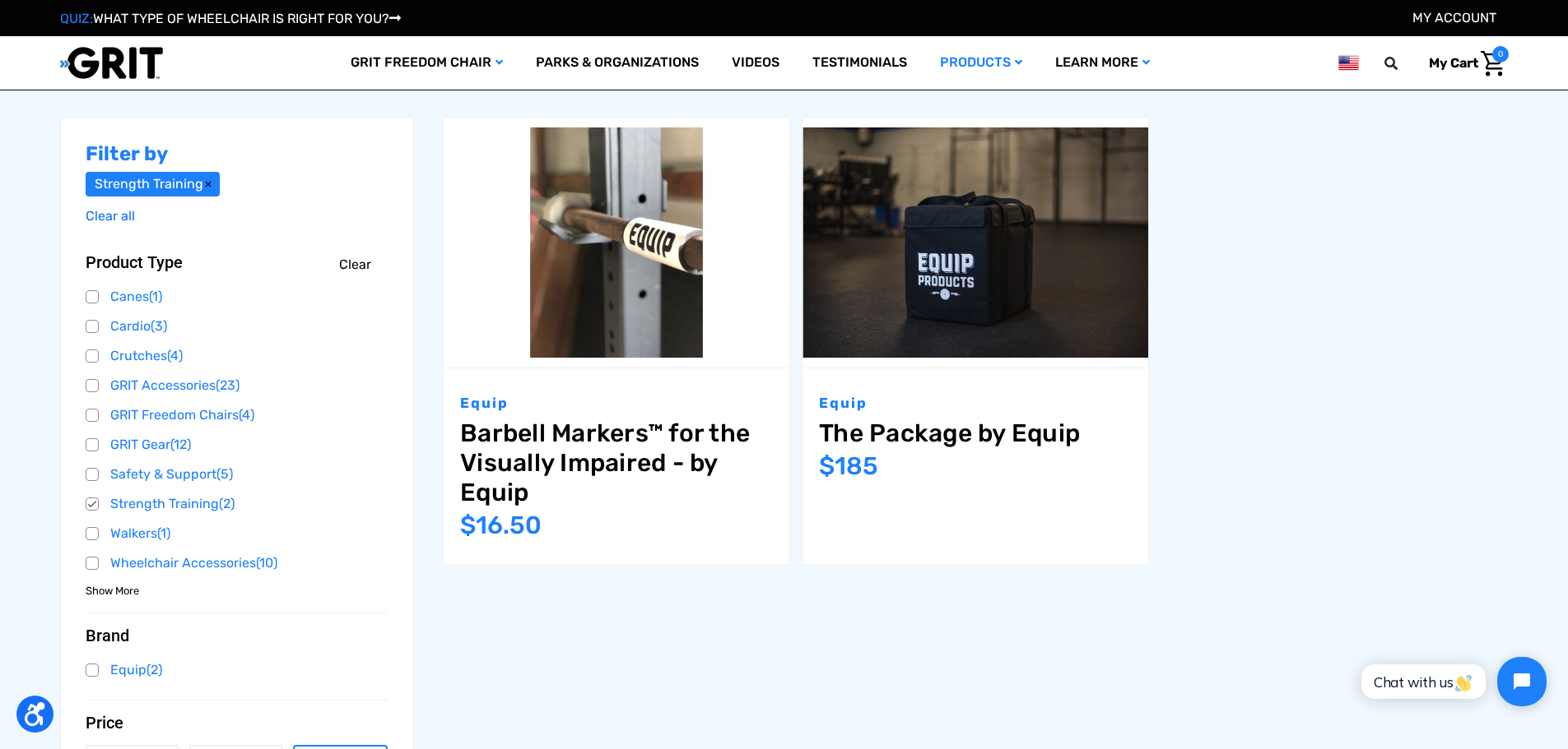
scroll to position [329, 0]
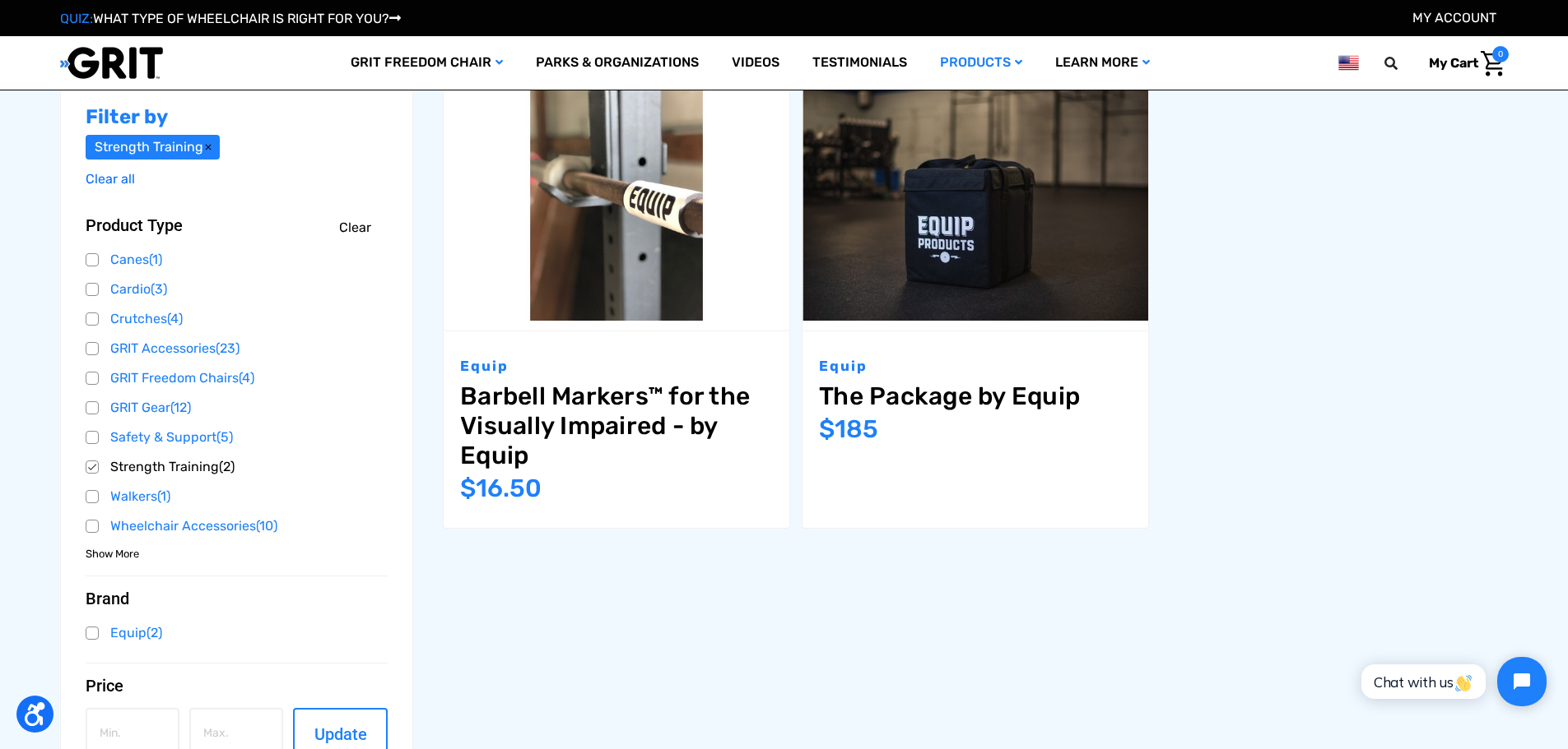
click at [89, 469] on link "Strength Training (2)" at bounding box center [237, 467] width 303 height 25
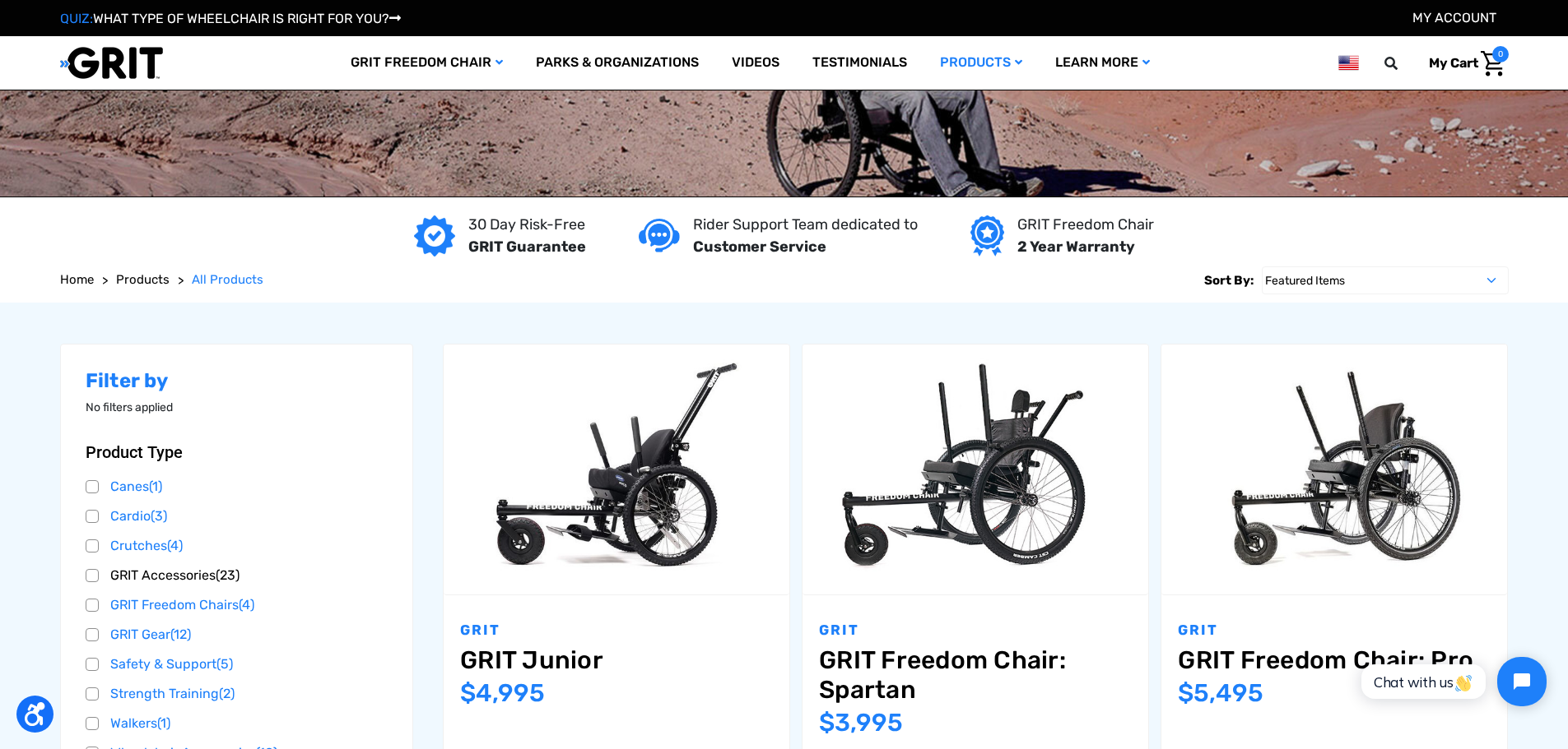
scroll to position [164, 0]
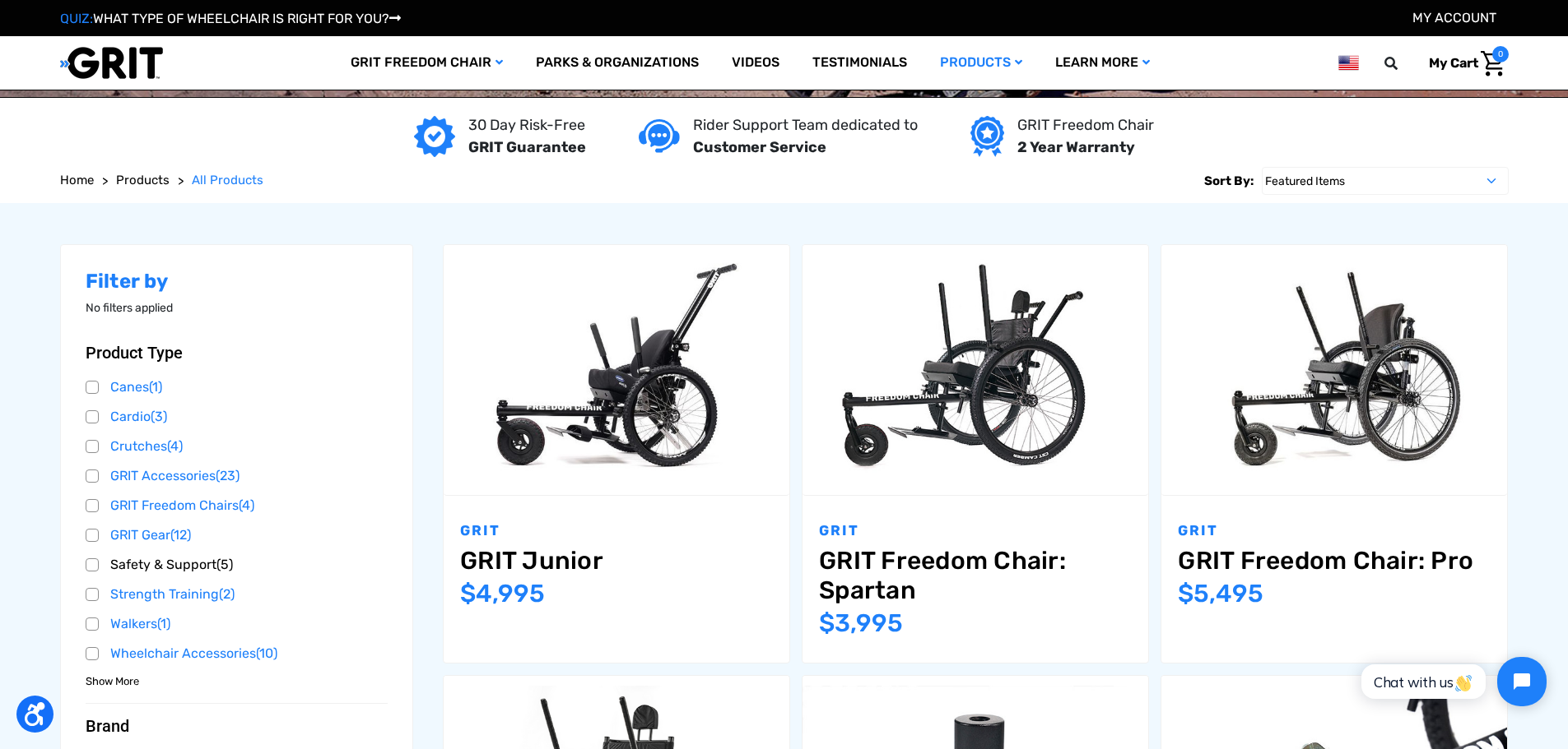
click at [211, 566] on link "Safety & Support (5)" at bounding box center [237, 565] width 303 height 25
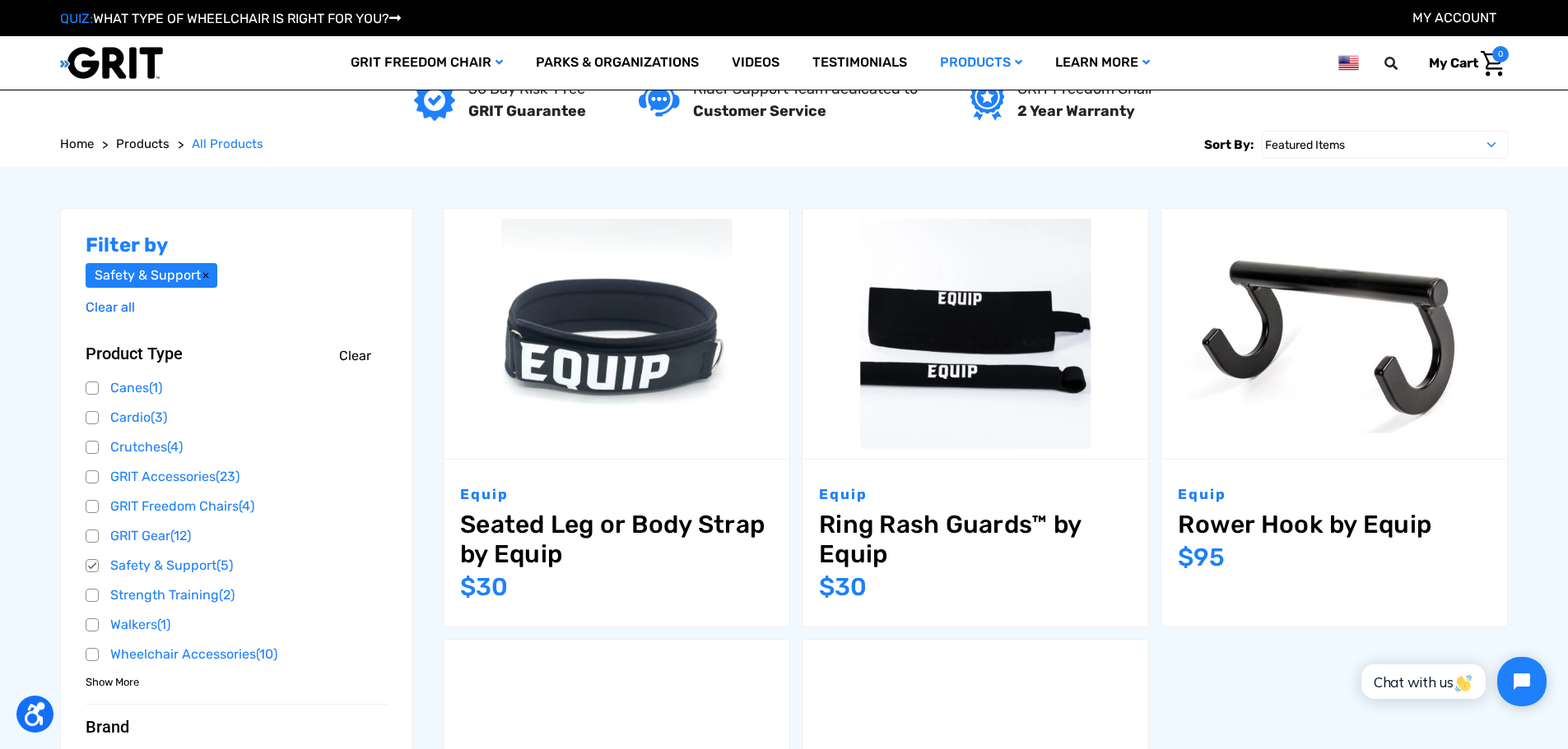
scroll to position [164, 0]
